Goal: Communication & Community: Answer question/provide support

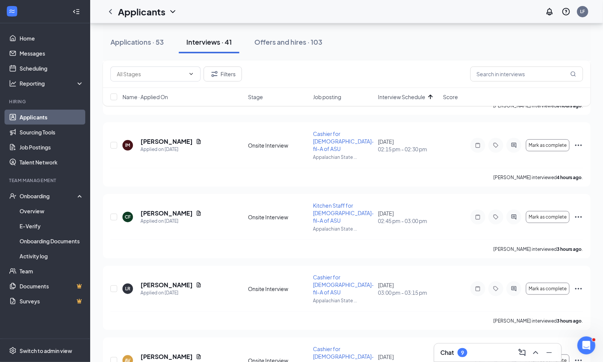
scroll to position [1181, 0]
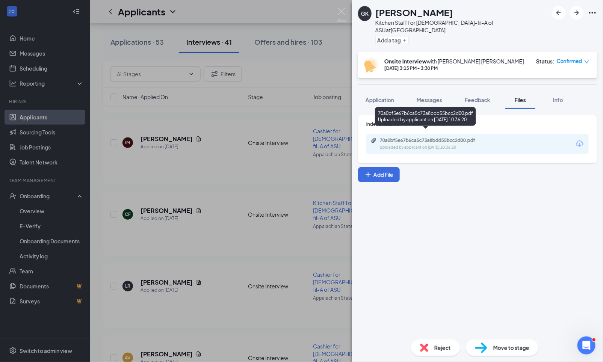
click at [457, 145] on div "Uploaded by applicant on [DATE] 10:36:20" at bounding box center [436, 148] width 113 height 6
click at [575, 57] on span "Confirmed" at bounding box center [570, 61] width 26 height 8
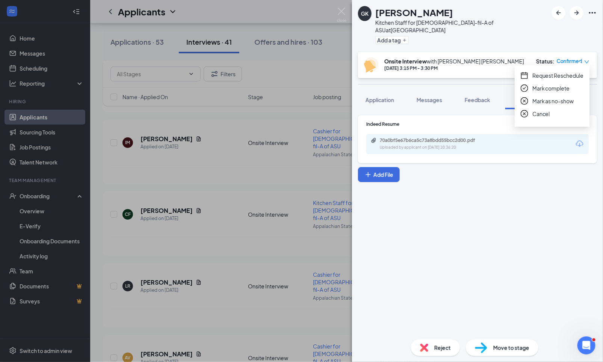
click at [566, 72] on span "Request Reschedule" at bounding box center [557, 75] width 51 height 8
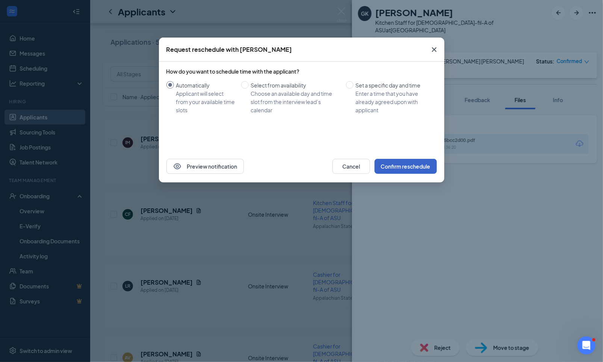
click at [407, 165] on button "Confirm reschedule" at bounding box center [406, 166] width 62 height 15
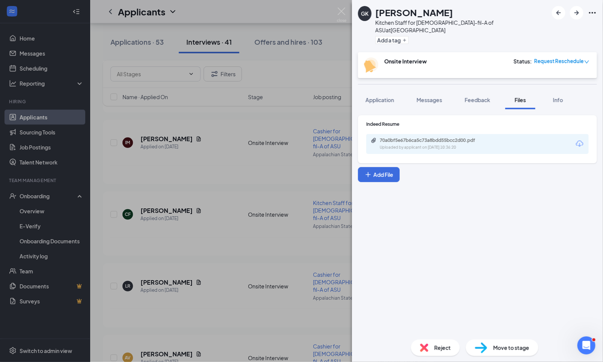
click at [267, 228] on div "[PERSON_NAME] [PERSON_NAME] Kitchen Staff for [DEMOGRAPHIC_DATA]-fil-A of ASU a…" at bounding box center [301, 181] width 603 height 362
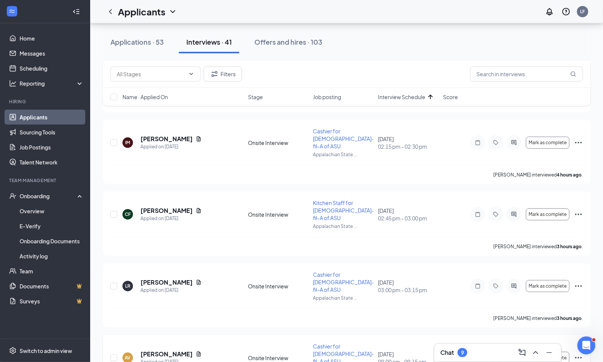
click at [580, 353] on icon "Ellipses" at bounding box center [578, 357] width 9 height 9
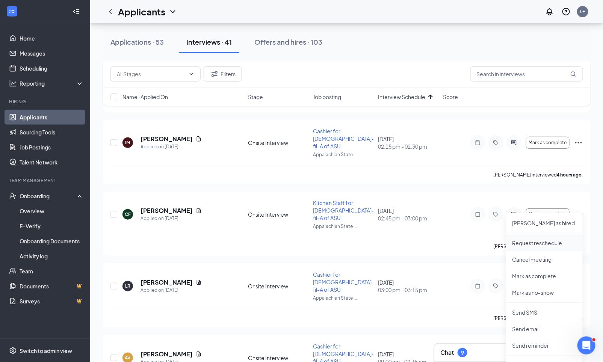
click at [539, 242] on p "Request reschedule" at bounding box center [544, 243] width 65 height 8
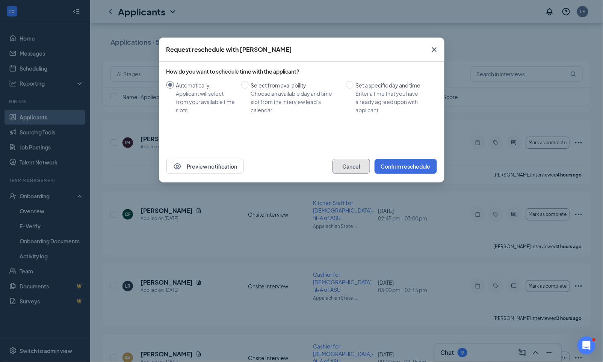
click at [358, 167] on button "Cancel" at bounding box center [351, 166] width 38 height 15
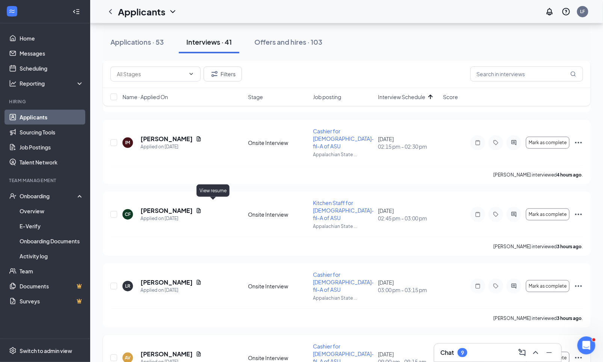
click at [202, 351] on icon "Document" at bounding box center [199, 354] width 6 height 6
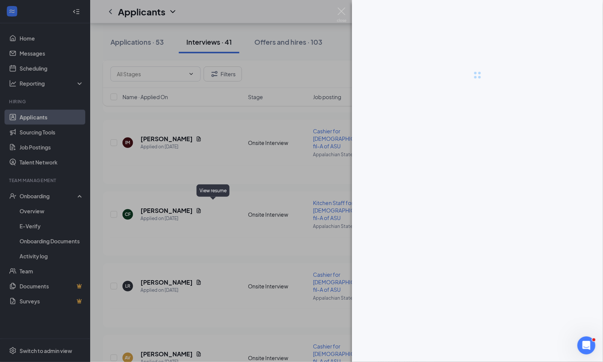
click at [213, 203] on div at bounding box center [301, 181] width 603 height 362
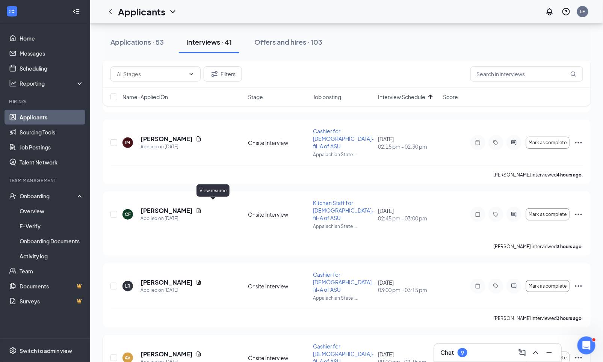
click at [202, 351] on icon "Document" at bounding box center [199, 354] width 6 height 6
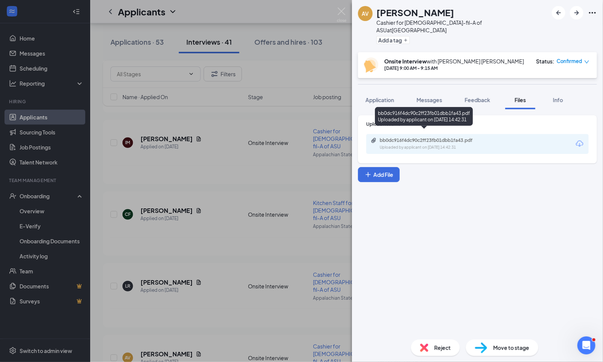
click at [449, 145] on div "Uploaded by applicant on [DATE] 14:42:31" at bounding box center [436, 148] width 113 height 6
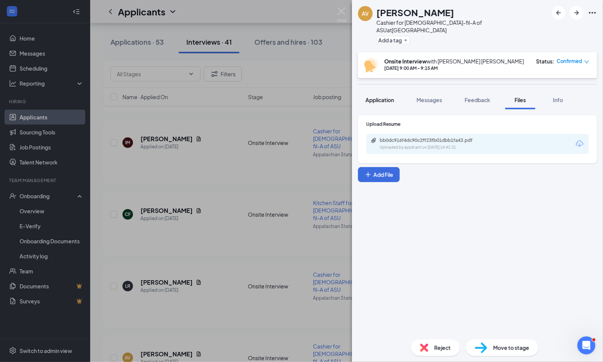
click at [390, 97] on span "Application" at bounding box center [380, 100] width 29 height 7
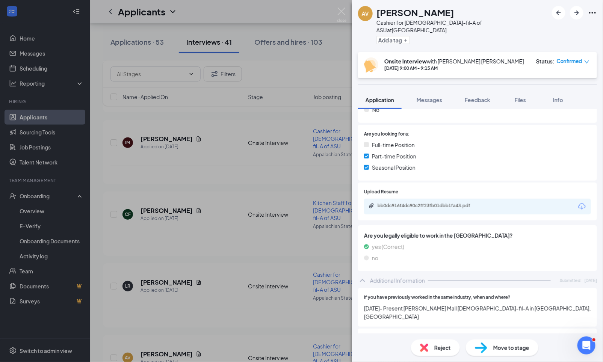
scroll to position [35, 0]
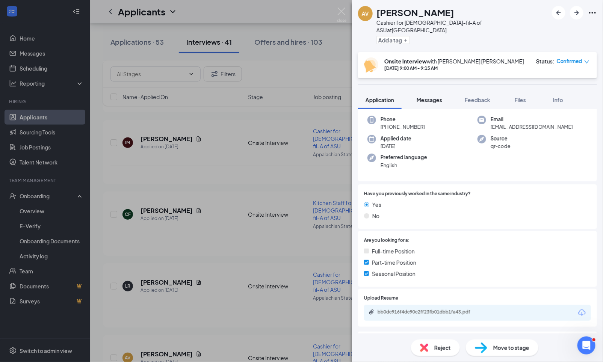
click at [437, 97] on span "Messages" at bounding box center [430, 100] width 26 height 7
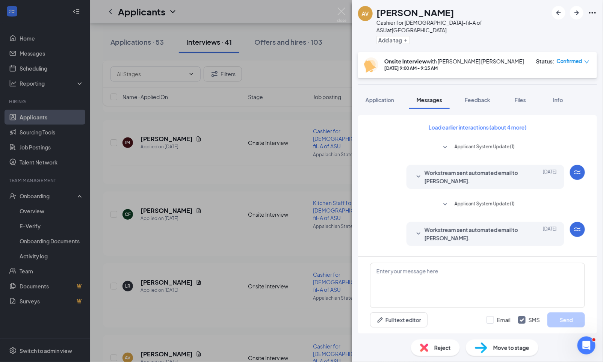
scroll to position [187, 0]
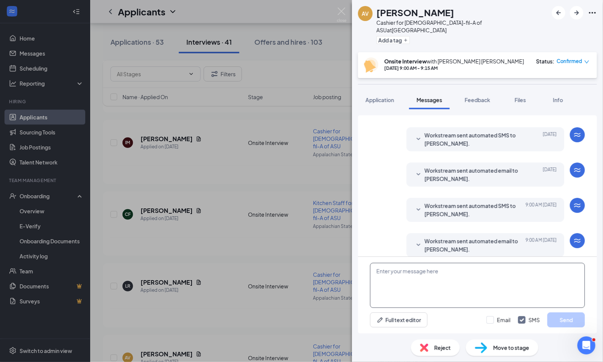
click at [407, 276] on textarea at bounding box center [477, 285] width 215 height 45
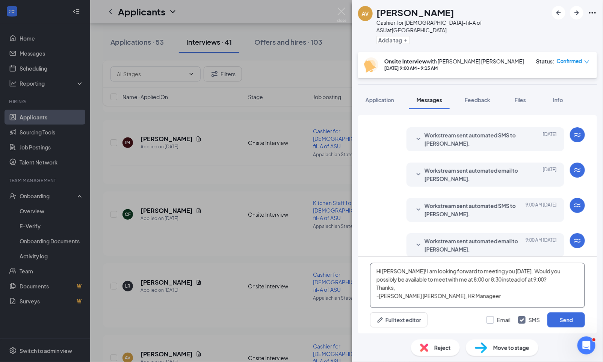
type textarea "Hi [PERSON_NAME]! I am looking forward to meeting you [DATE]. Would you possibl…"
click at [492, 321] on input "Email" at bounding box center [498, 320] width 24 height 8
checkbox input "true"
click at [517, 272] on textarea "Hi [PERSON_NAME]! I am looking forward to meeting you [DATE]. Would you possibl…" at bounding box center [477, 285] width 215 height 45
click at [539, 283] on textarea "Hi [PERSON_NAME]! I am looking forward to meeting you [DATE]! Would you possibl…" at bounding box center [477, 285] width 215 height 45
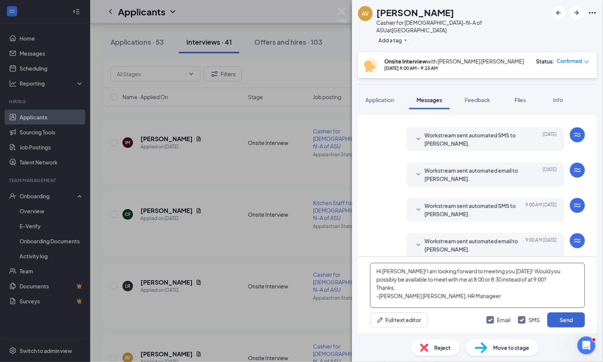
type textarea "Hi [PERSON_NAME]! I am looking forward to meeting you [DATE]! Would you possibl…"
click at [563, 324] on button "Send" at bounding box center [566, 320] width 38 height 15
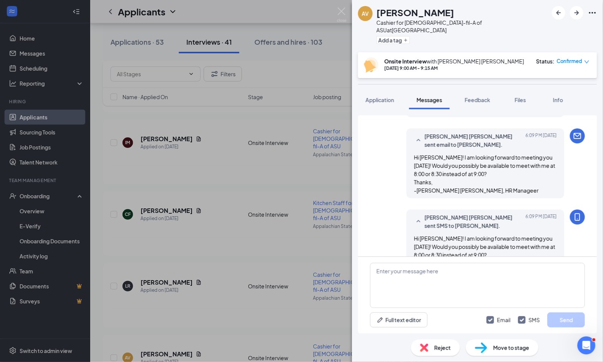
scroll to position [349, 0]
